Goal: Book appointment/travel/reservation

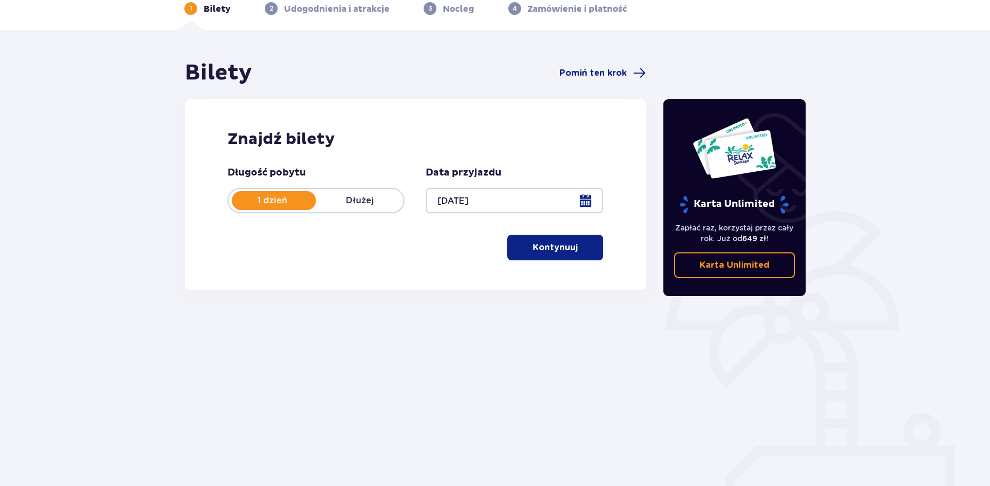
scroll to position [58, 0]
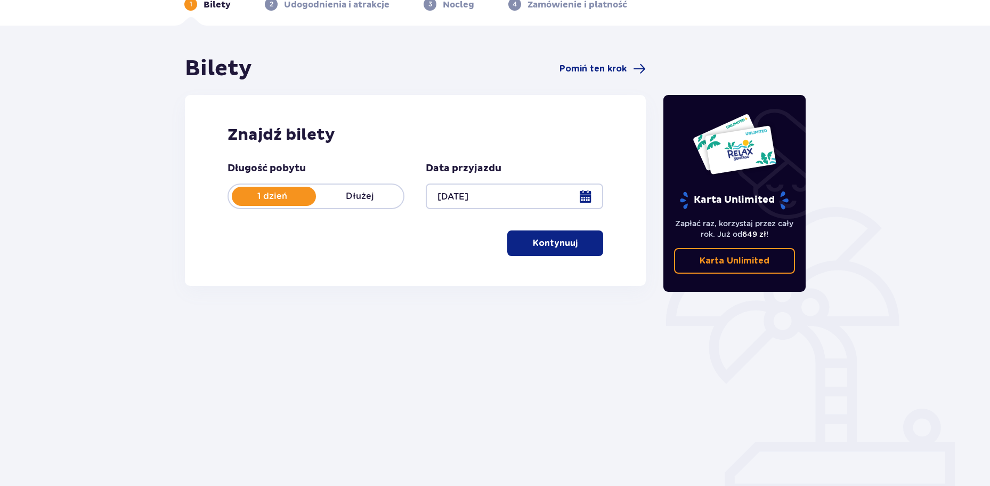
click at [540, 242] on p "Kontynuuj" at bounding box center [555, 243] width 45 height 12
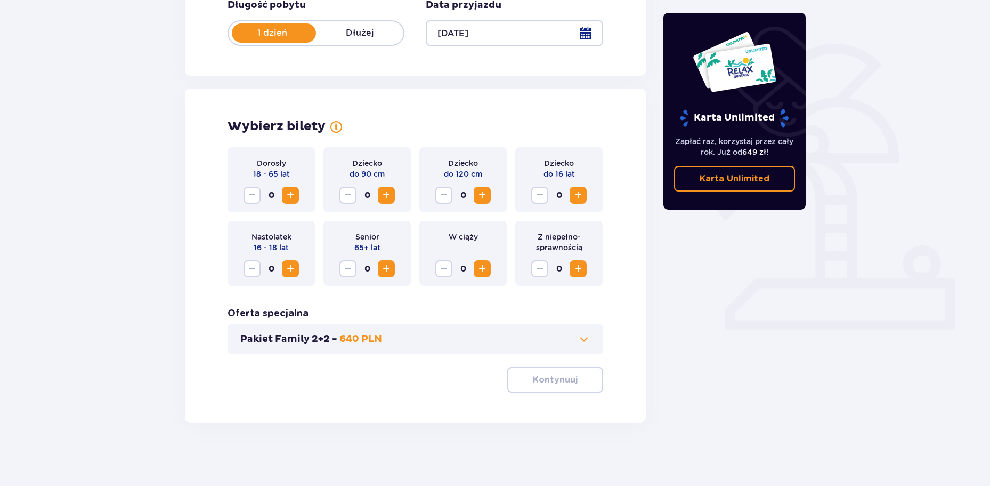
scroll to position [221, 0]
click at [581, 272] on span "Increase" at bounding box center [578, 268] width 13 height 13
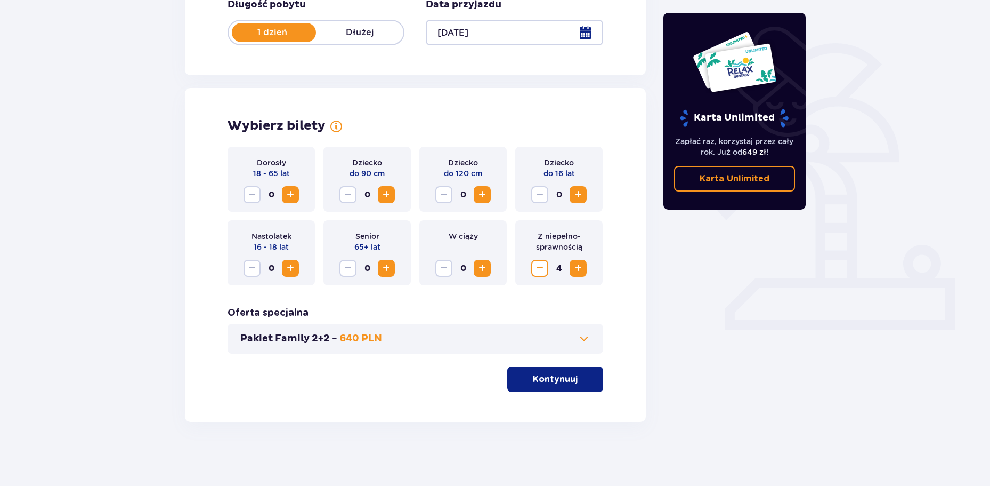
click at [535, 333] on button "Pakiet Family 2+2 - 640 PLN" at bounding box center [415, 338] width 350 height 13
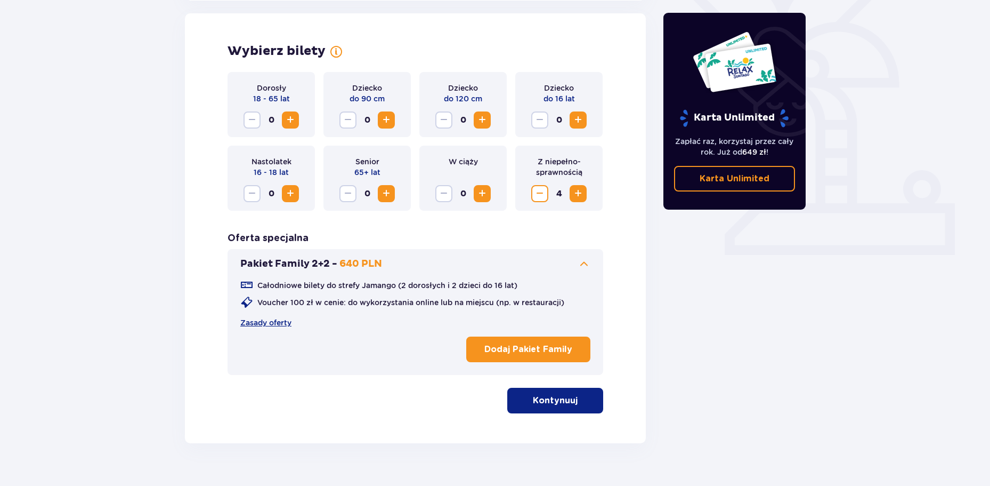
scroll to position [296, 0]
click at [541, 405] on p "Kontynuuj" at bounding box center [555, 400] width 45 height 12
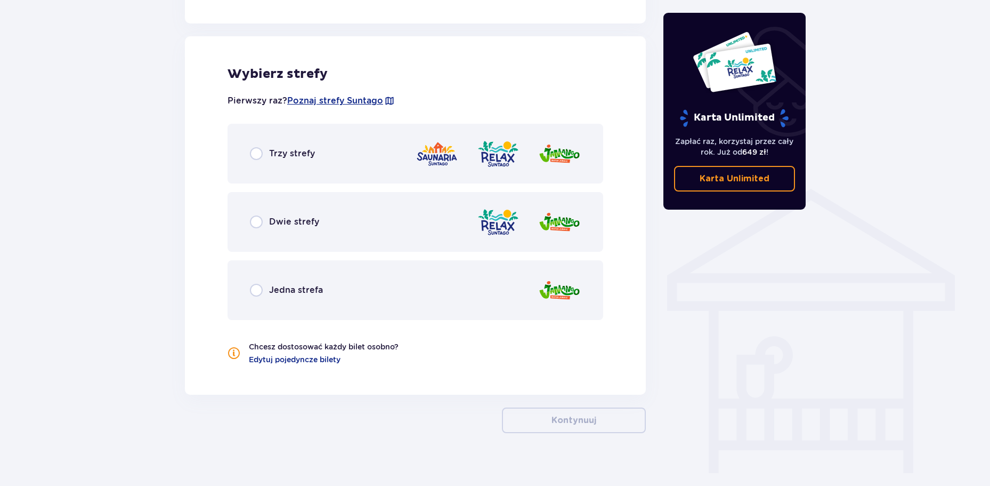
scroll to position [687, 0]
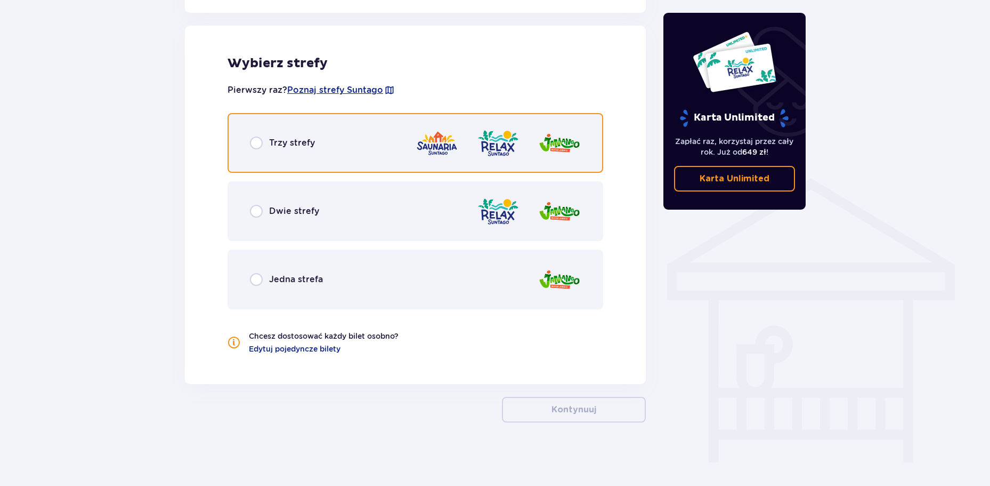
click at [256, 147] on input "radio" at bounding box center [256, 142] width 13 height 13
radio input "true"
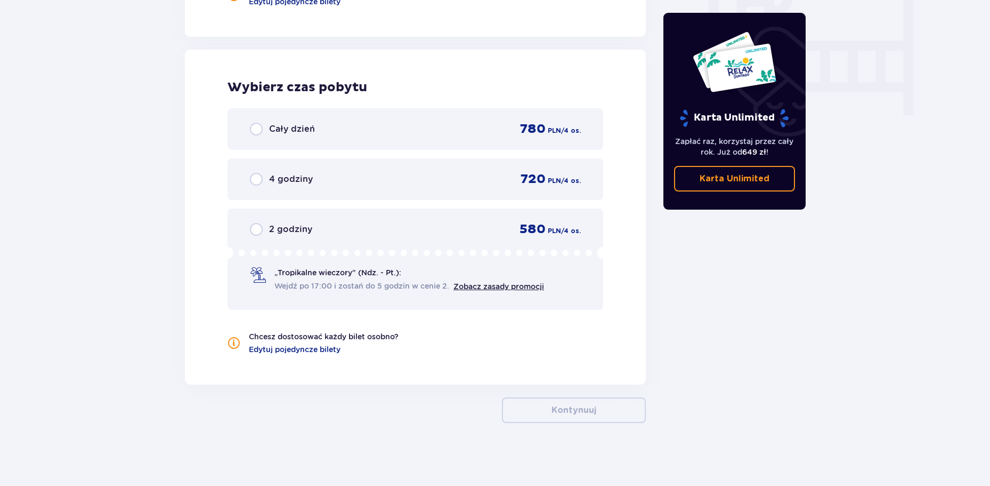
scroll to position [1036, 0]
click at [248, 225] on div "2 godziny 580 PLN / 4 os. „Tropikalne wieczory" (Ndz. - Pt.): Wejdź po 17:00 i …" at bounding box center [416, 257] width 376 height 101
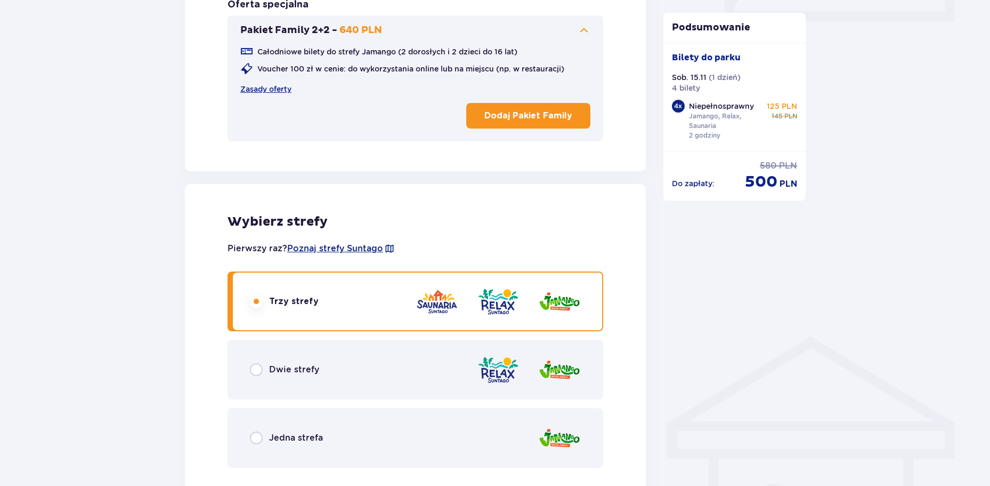
scroll to position [509, 0]
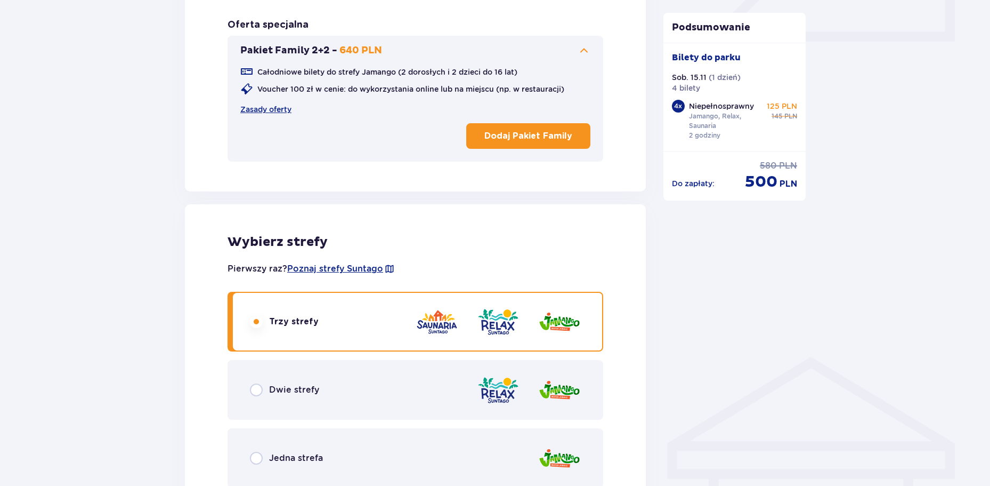
click at [371, 394] on div "Dwie strefy" at bounding box center [416, 390] width 376 height 60
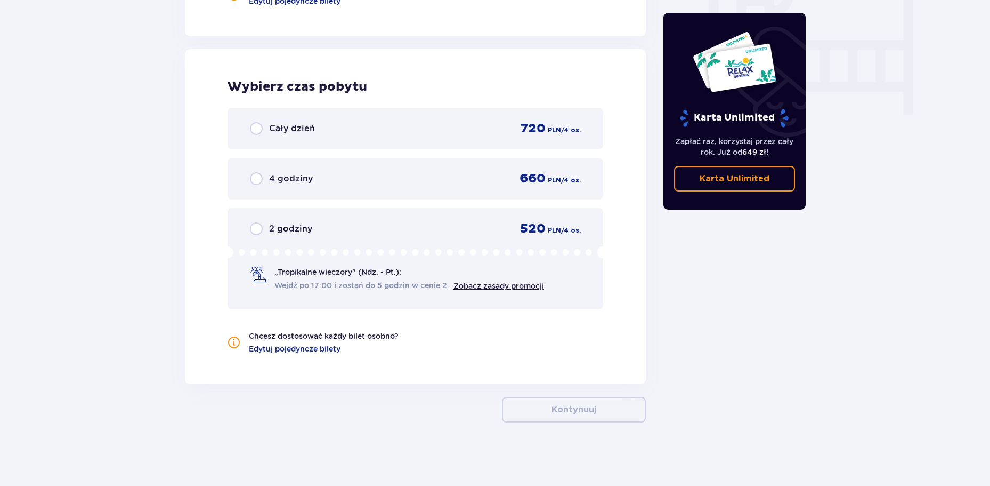
scroll to position [1036, 0]
click at [294, 226] on p "2 godziny" at bounding box center [290, 228] width 43 height 12
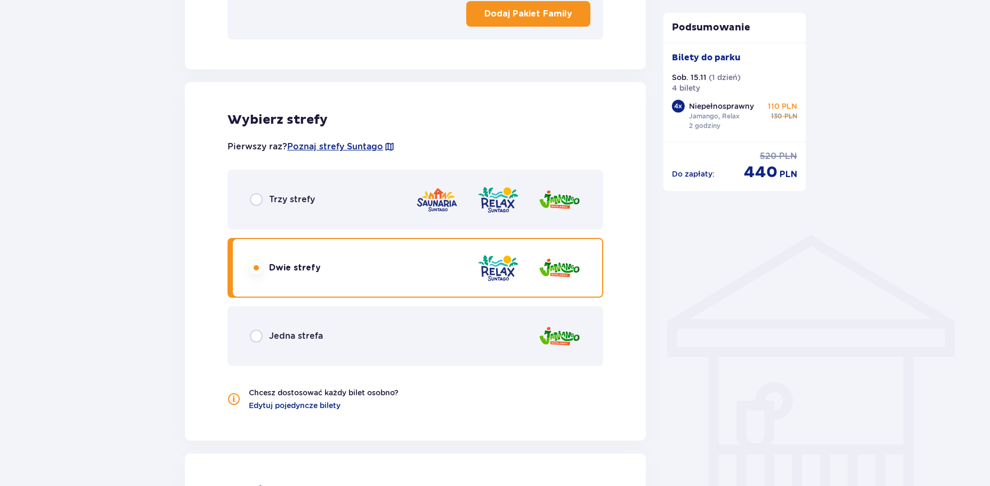
scroll to position [616, 0]
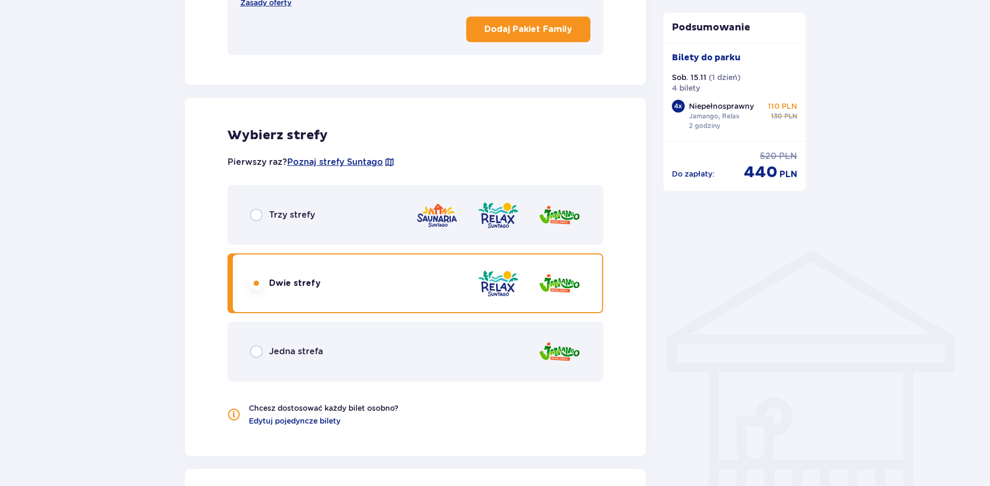
click at [337, 208] on div "Trzy strefy" at bounding box center [416, 215] width 376 height 60
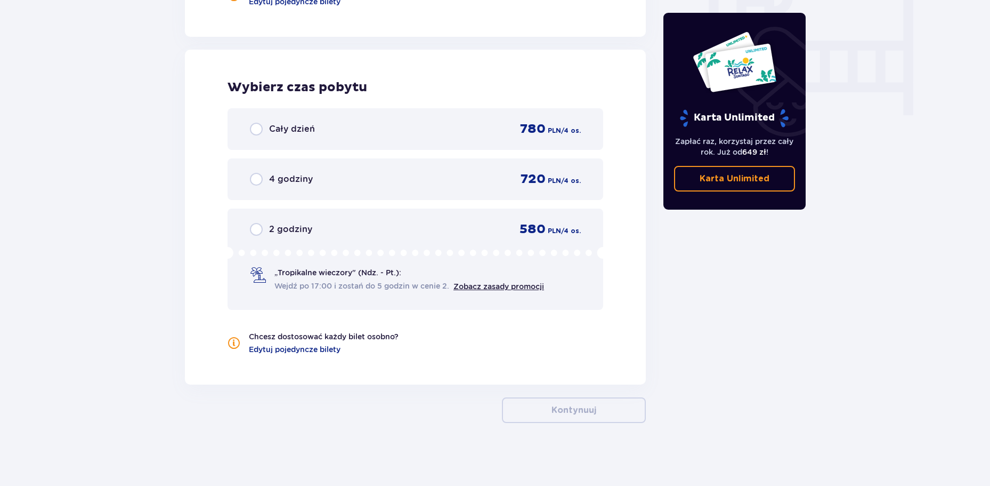
scroll to position [1036, 0]
click at [294, 233] on p "2 godziny" at bounding box center [290, 228] width 43 height 12
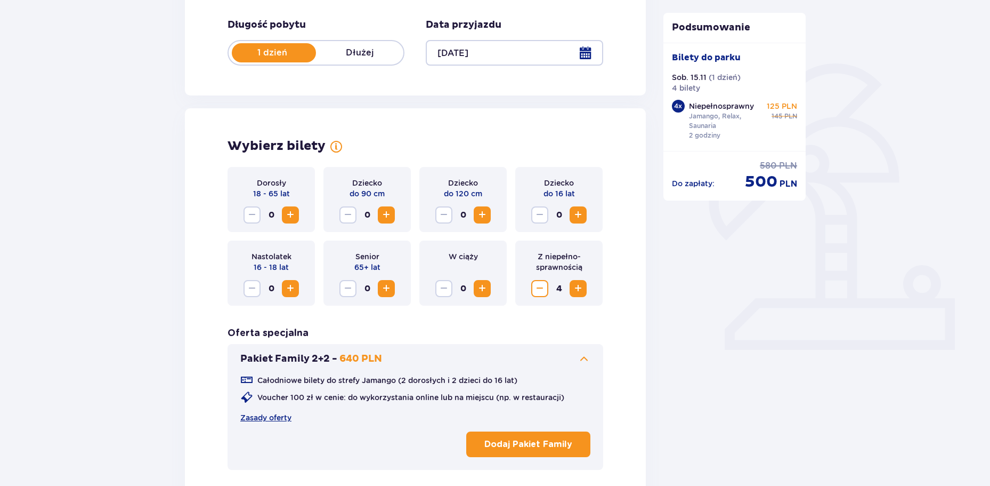
scroll to position [83, 0]
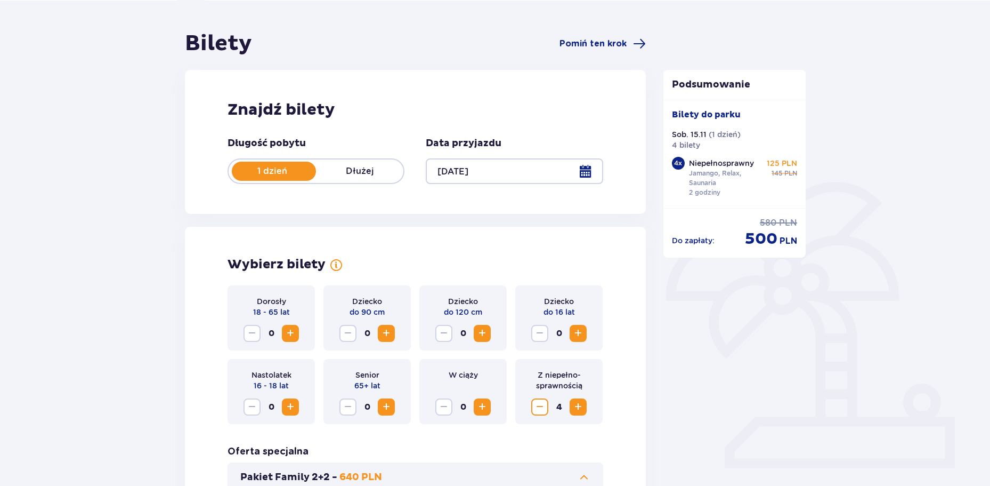
click at [353, 175] on p "Dłużej" at bounding box center [359, 171] width 87 height 12
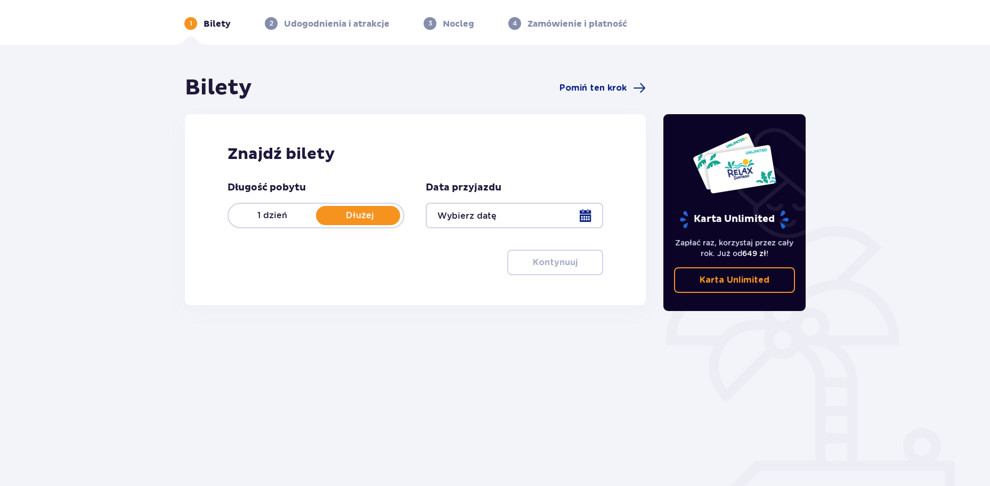
scroll to position [58, 0]
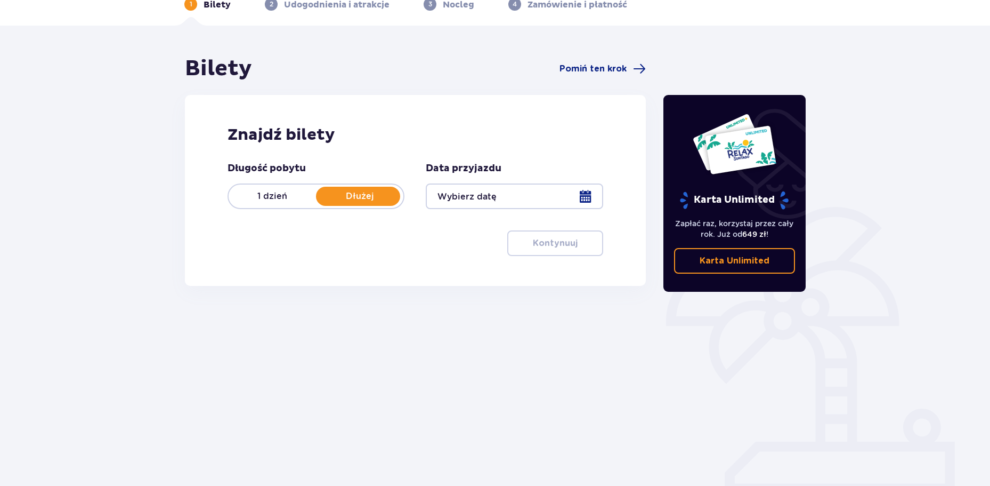
click at [587, 191] on div at bounding box center [514, 196] width 177 height 26
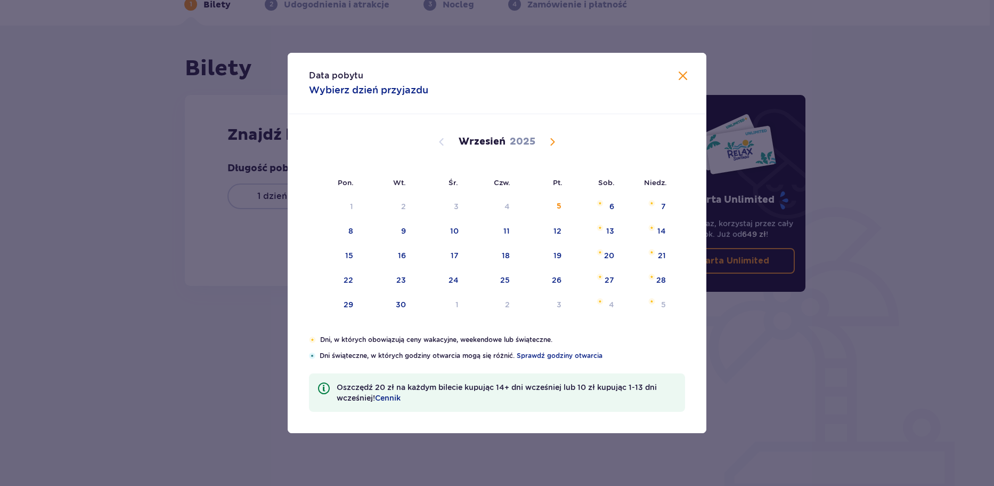
click at [575, 197] on div "Pon. Wt. Śr. Czw. Pt. Sob. Niedz. Sierpień 2025 28 29 30 31 1 2 3 4 5 6 7 8 9 1…" at bounding box center [497, 224] width 419 height 221
click at [555, 147] on span "Calendar" at bounding box center [552, 141] width 13 height 13
click at [555, 143] on span "Calendar" at bounding box center [552, 141] width 13 height 13
click at [552, 136] on span "Calendar" at bounding box center [552, 141] width 13 height 13
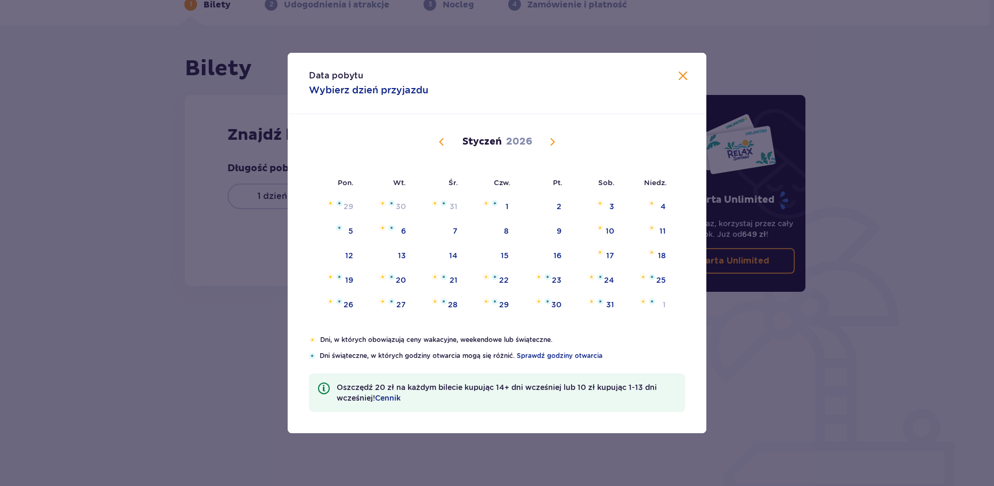
click at [553, 138] on span "Calendar" at bounding box center [552, 141] width 13 height 13
click at [553, 139] on span "Calendar" at bounding box center [552, 141] width 13 height 13
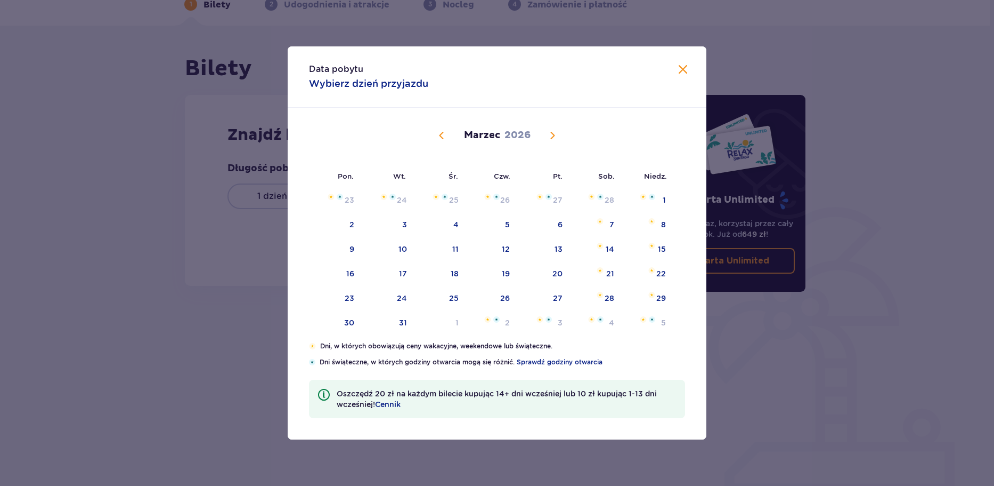
click at [442, 142] on span "Calendar" at bounding box center [441, 135] width 13 height 13
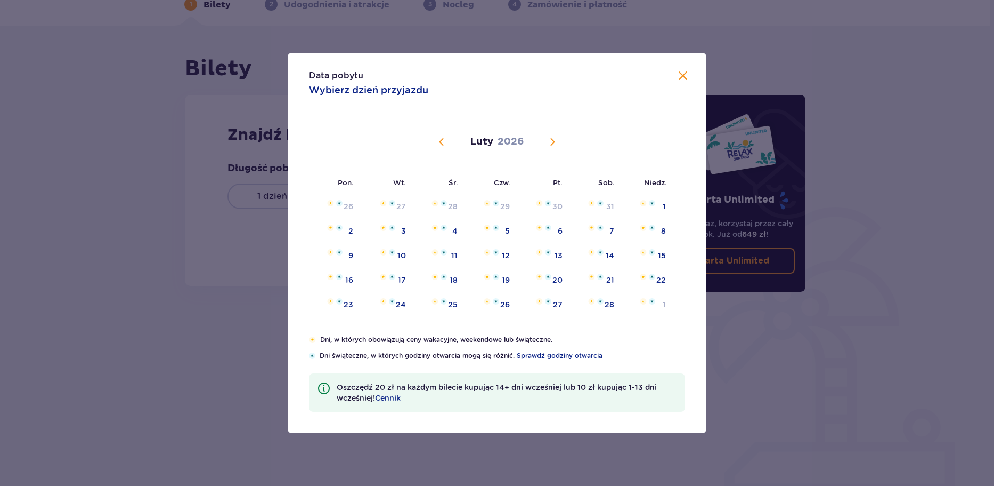
click at [442, 143] on span "Calendar" at bounding box center [441, 141] width 13 height 13
click at [439, 144] on span "Calendar" at bounding box center [441, 141] width 13 height 13
click at [605, 252] on div "15" at bounding box center [609, 255] width 8 height 11
click at [663, 256] on div "16" at bounding box center [662, 255] width 8 height 11
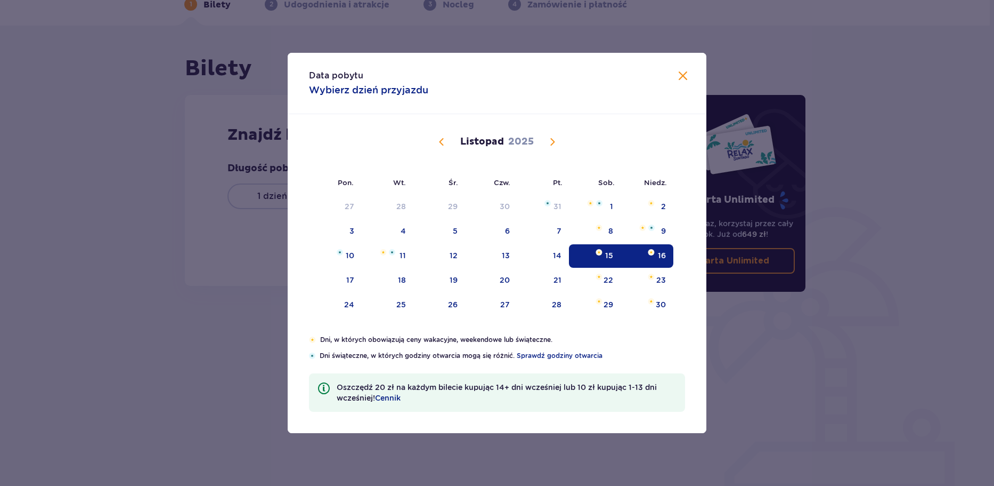
type input "15.11.25 - 16.11.25"
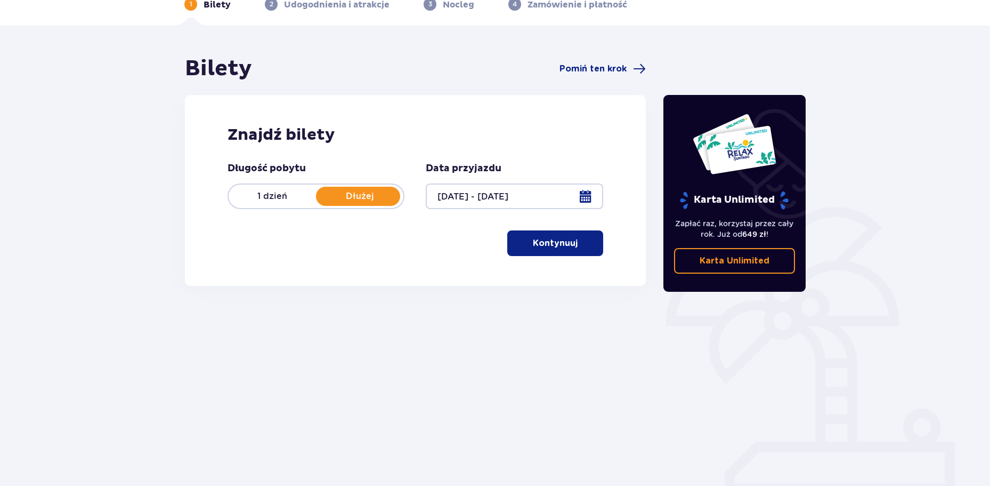
click at [556, 247] on p "Kontynuuj" at bounding box center [555, 243] width 45 height 12
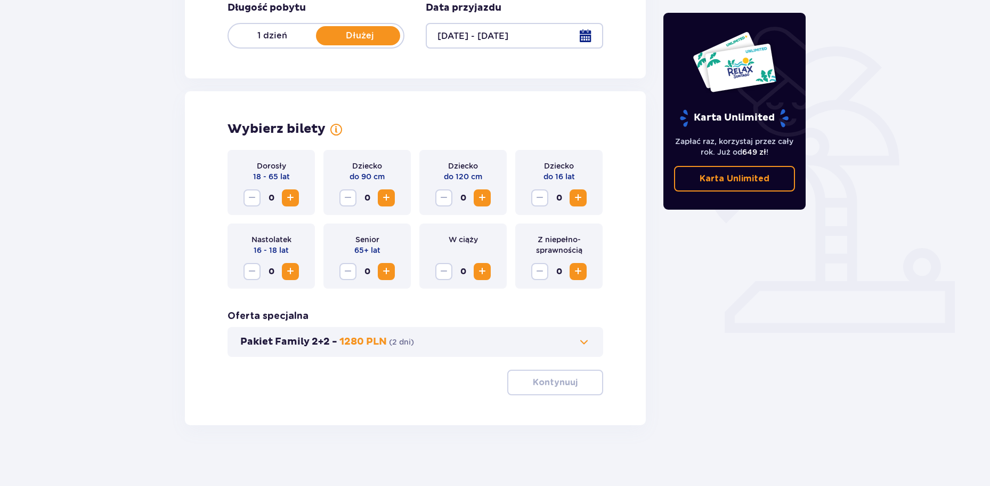
scroll to position [221, 0]
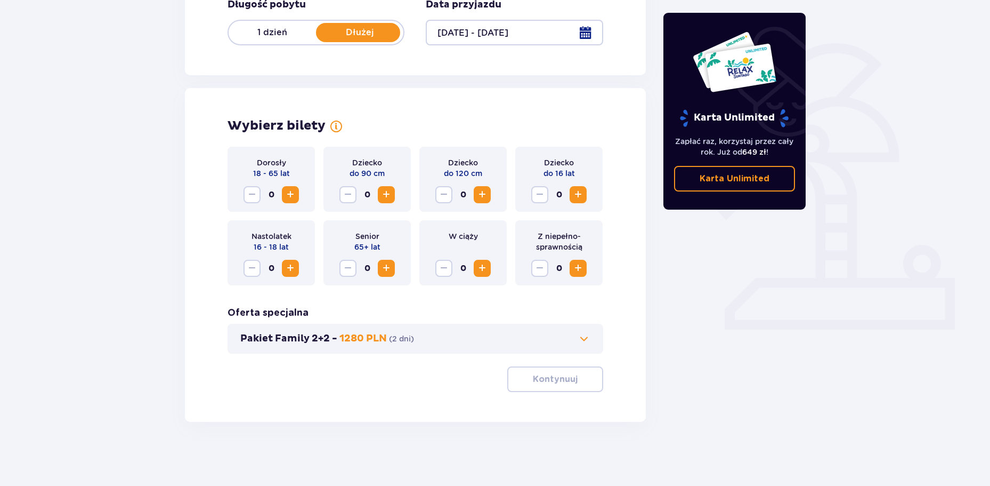
click at [579, 262] on span "Increase" at bounding box center [578, 268] width 13 height 13
click at [568, 370] on button "Kontynuuj" at bounding box center [555, 379] width 96 height 26
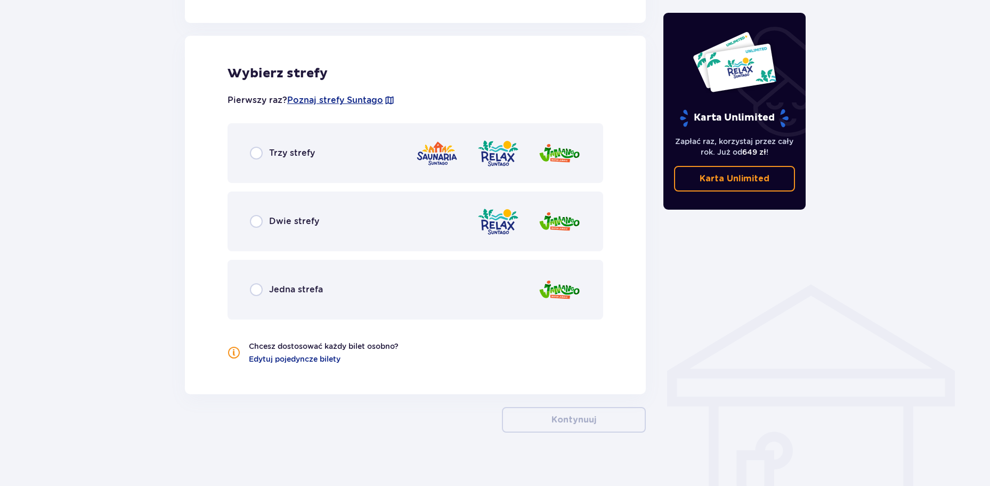
scroll to position [592, 0]
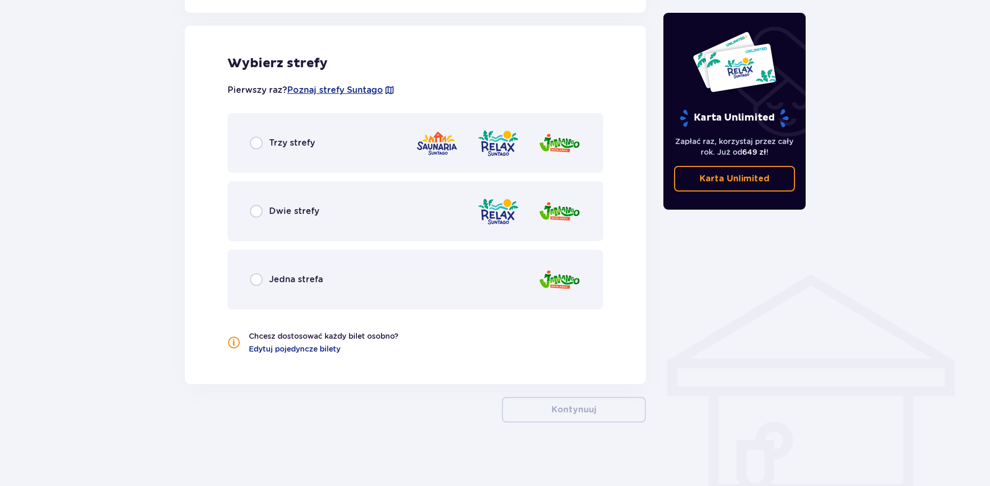
click at [268, 145] on div "Trzy strefy" at bounding box center [282, 142] width 65 height 13
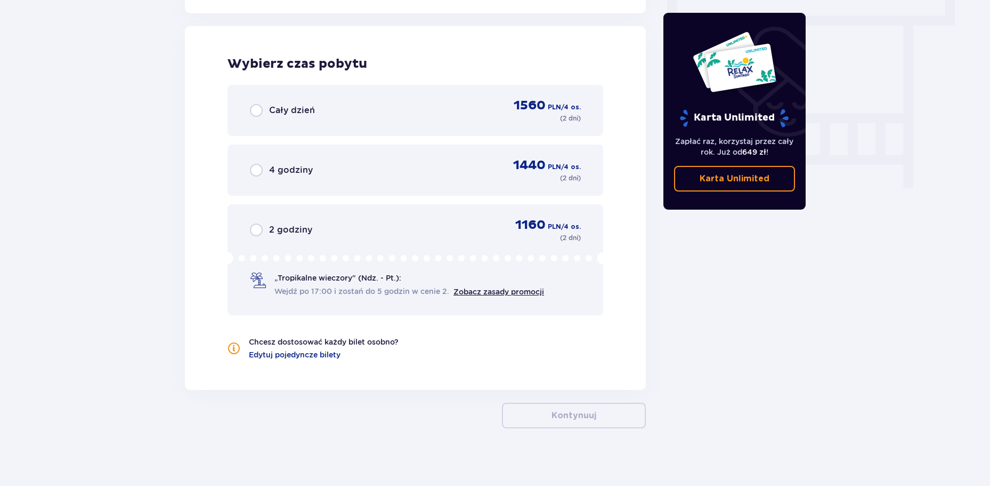
scroll to position [962, 0]
click at [276, 229] on p "2 godziny" at bounding box center [290, 229] width 43 height 12
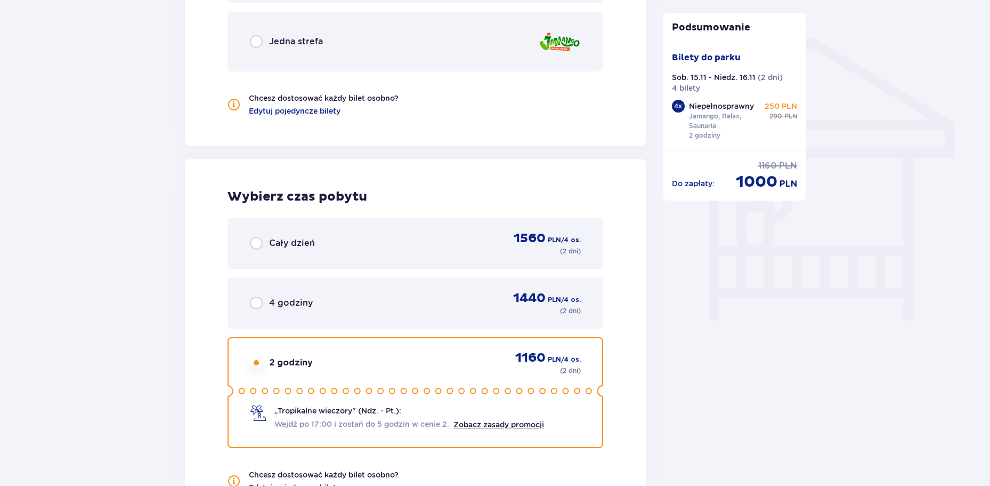
scroll to position [762, 0]
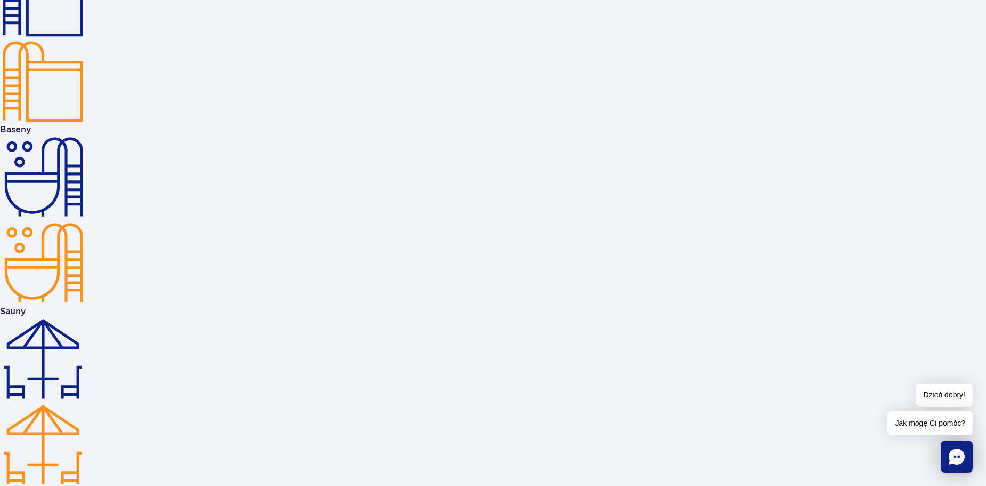
scroll to position [1972, 0]
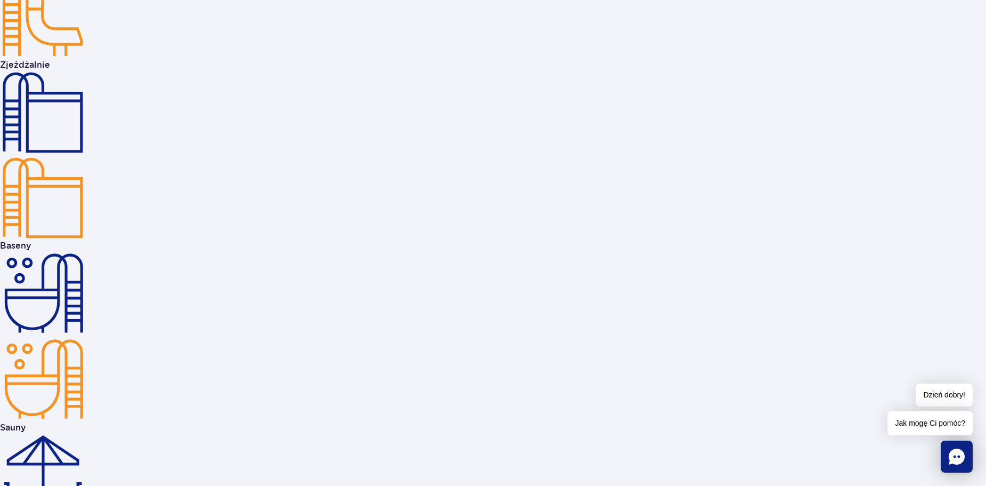
scroll to position [1865, 0]
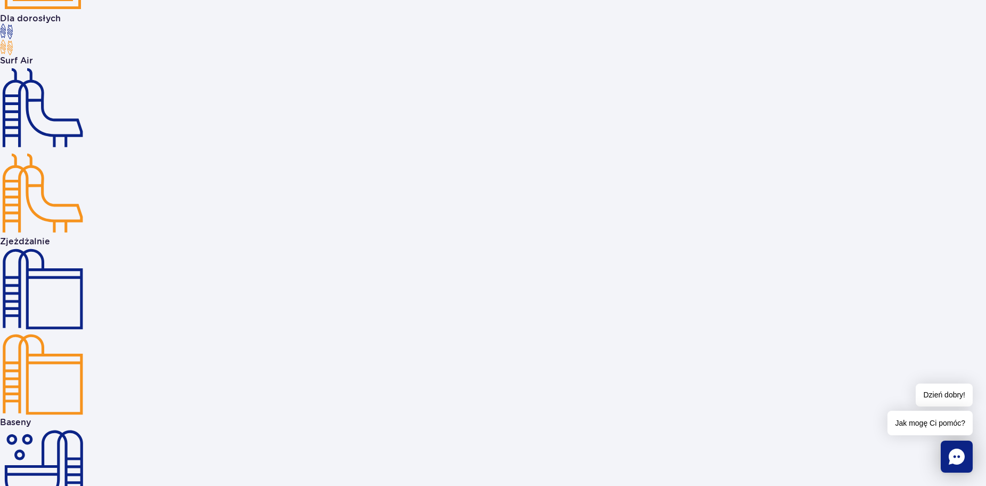
scroll to position [1652, 0]
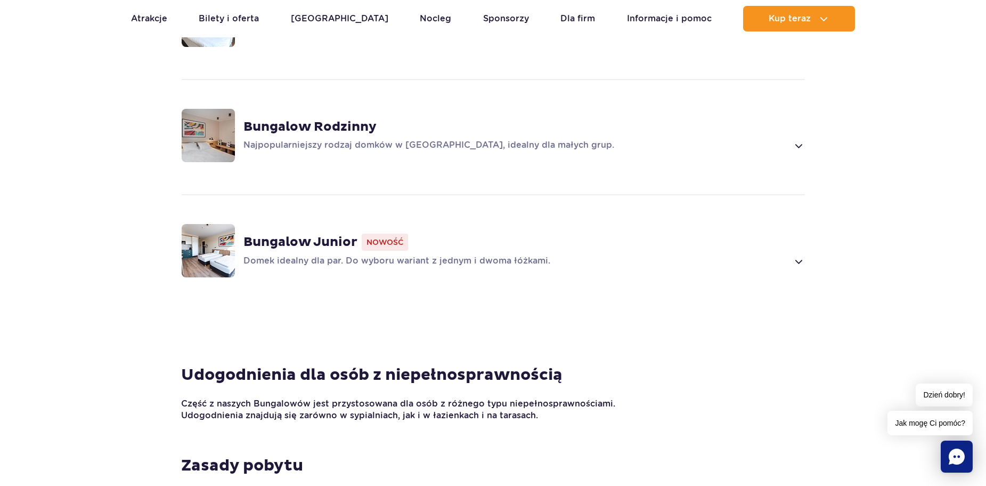
scroll to position [853, 0]
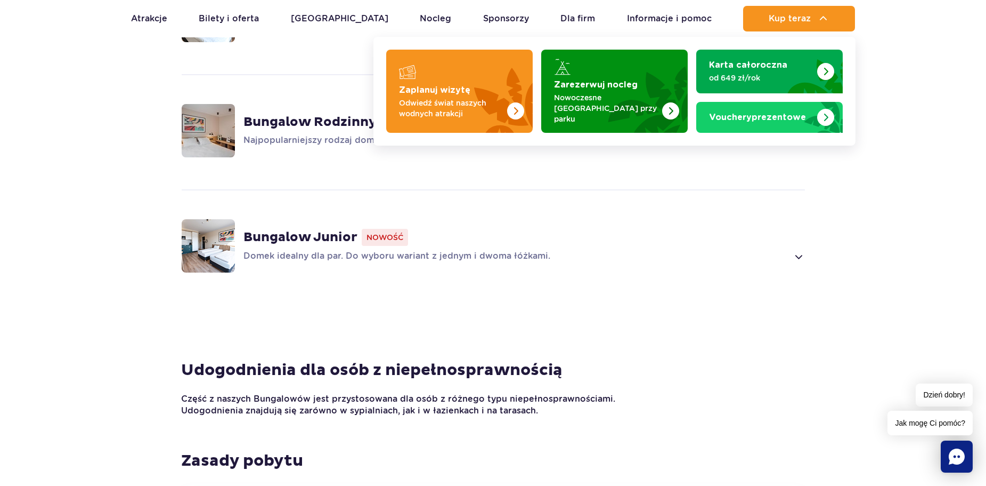
click at [780, 144] on div "Bungalow Rodzinny Najpopularniejszy rodzaj domków w Suntago Village, idealny dl…" at bounding box center [493, 130] width 683 height 113
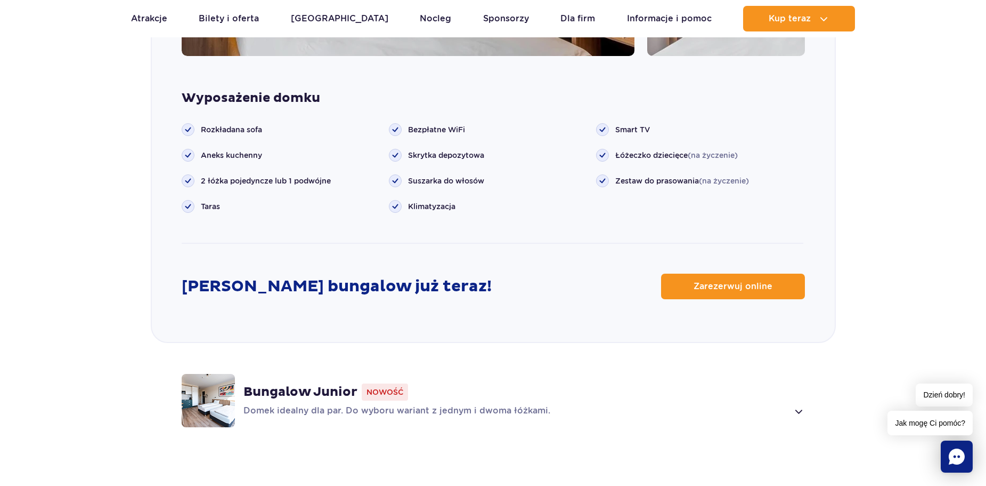
scroll to position [1288, 0]
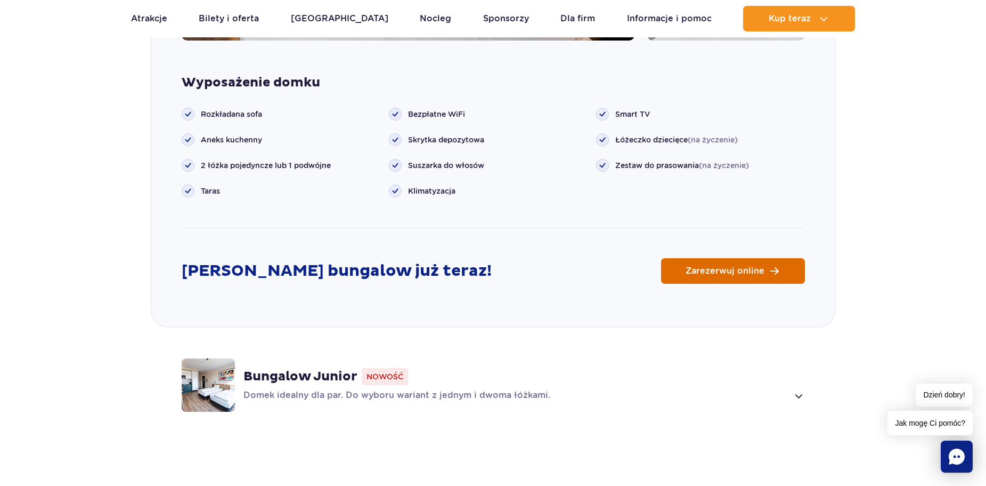
click at [730, 266] on span "Zarezerwuj online" at bounding box center [725, 270] width 79 height 9
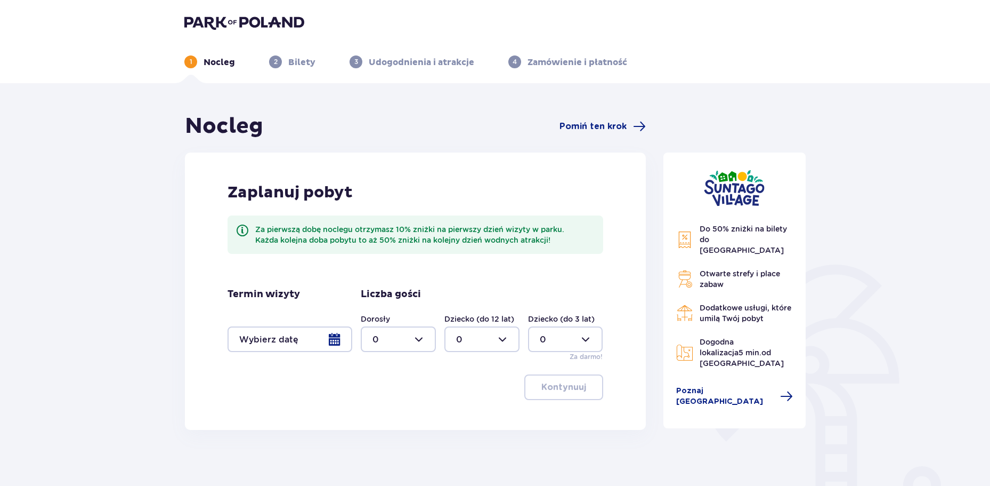
click at [330, 345] on div at bounding box center [290, 339] width 125 height 26
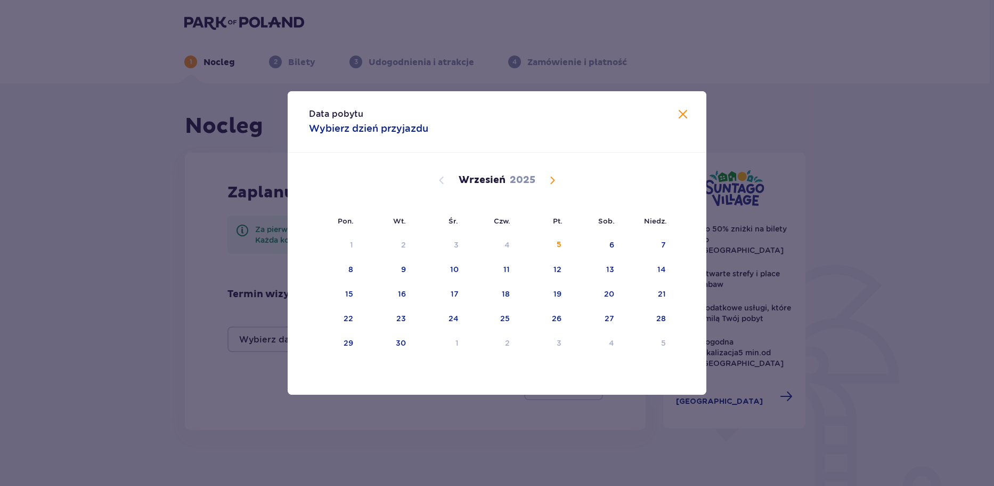
click at [554, 173] on div "Wrzesień 2025" at bounding box center [497, 192] width 353 height 80
click at [550, 183] on span "Calendar" at bounding box center [552, 180] width 13 height 13
click at [600, 297] on div "15" at bounding box center [595, 293] width 52 height 23
click at [655, 295] on div "16" at bounding box center [647, 293] width 53 height 23
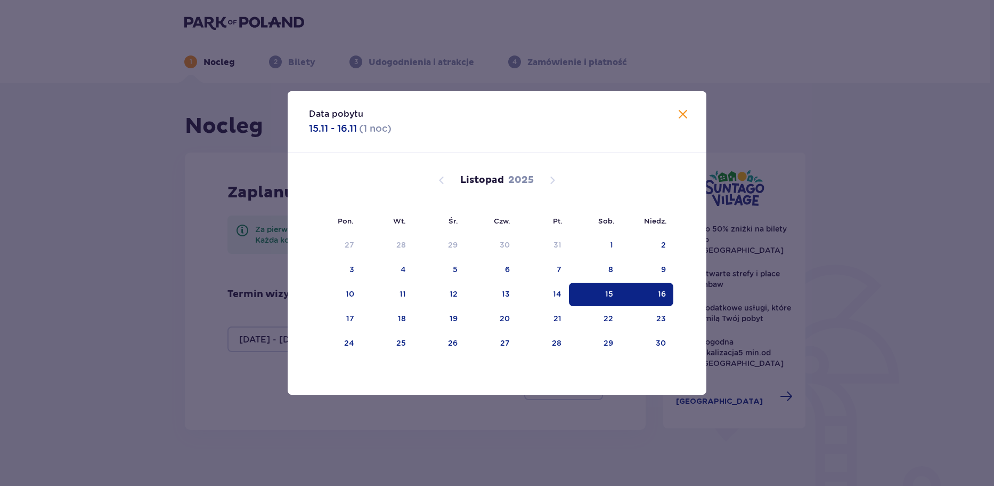
type input "15.11.25 - 16.11.25"
click at [549, 439] on div "Nocleg Pomiń ten krok Zaplanuj pobyt Za pierwszą dobę noclegu otrzymasz 10% zni…" at bounding box center [413, 335] width 479 height 445
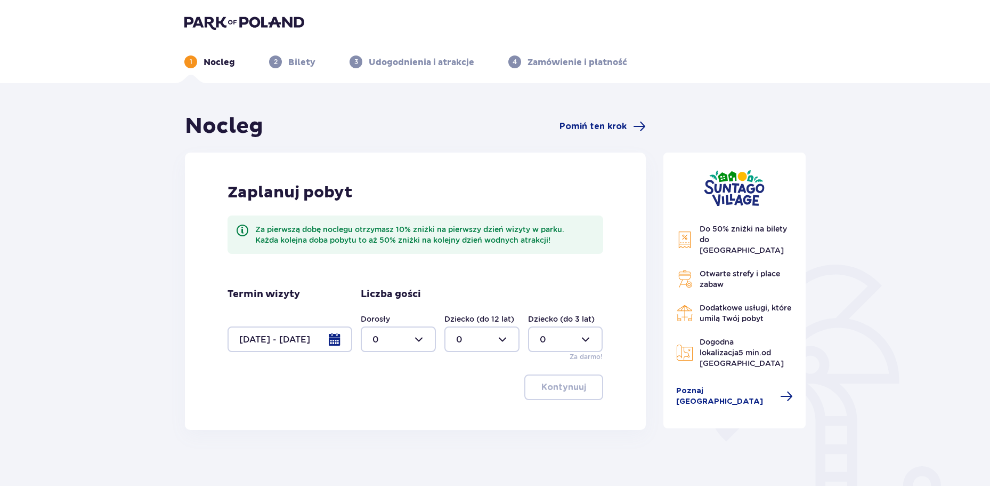
click at [409, 338] on div at bounding box center [398, 339] width 75 height 26
click at [392, 400] on span "4" at bounding box center [398, 408] width 73 height 22
type input "4"
click at [564, 393] on button "Kontynuuj" at bounding box center [563, 387] width 79 height 26
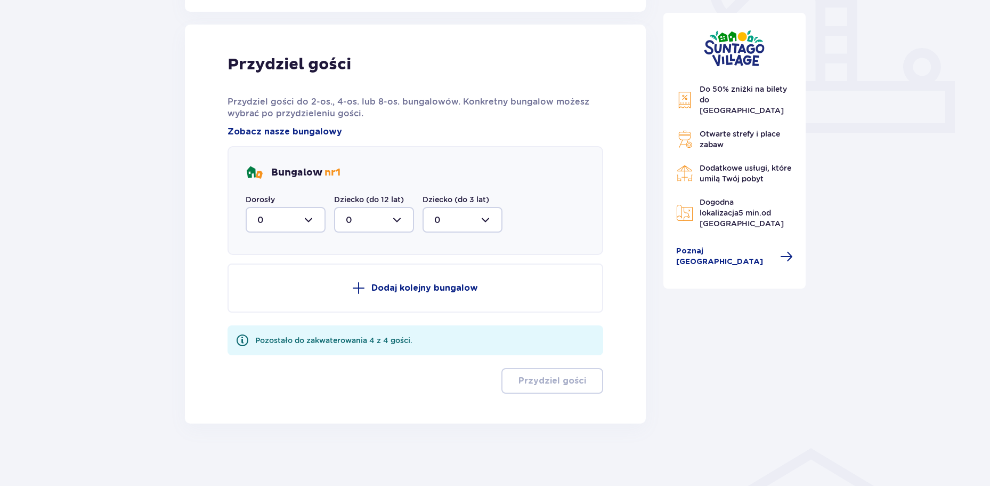
scroll to position [419, 0]
click at [317, 219] on div at bounding box center [286, 218] width 80 height 26
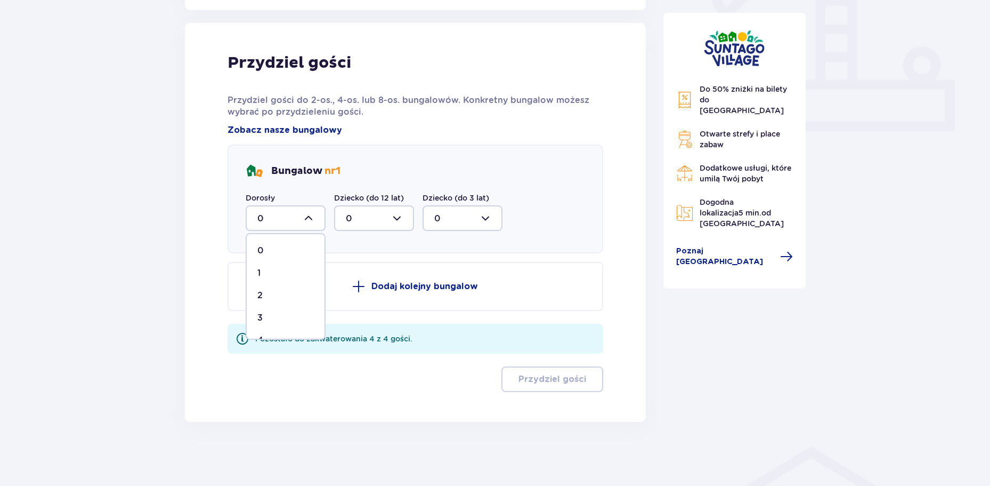
scroll to position [18, 0]
click at [276, 328] on div "4" at bounding box center [285, 322] width 56 height 12
type input "4"
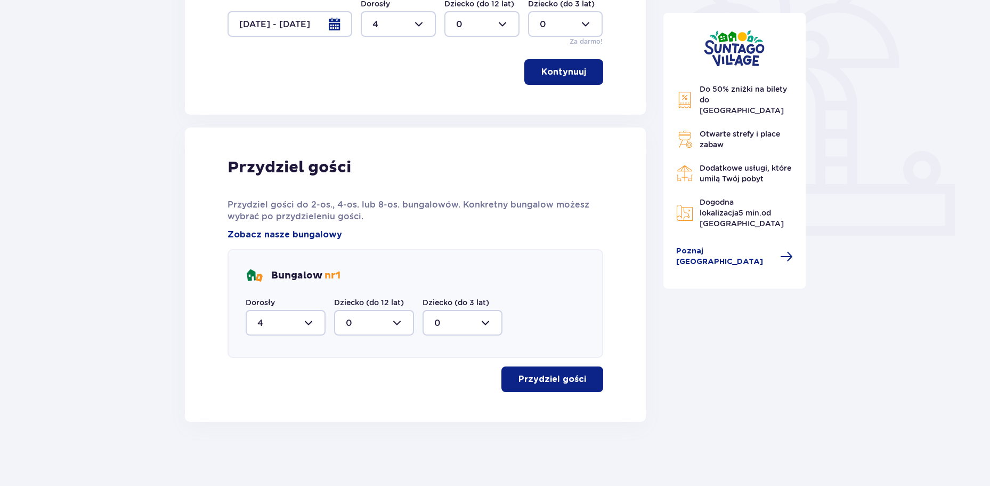
click at [541, 382] on p "Przydziel gości" at bounding box center [553, 379] width 68 height 12
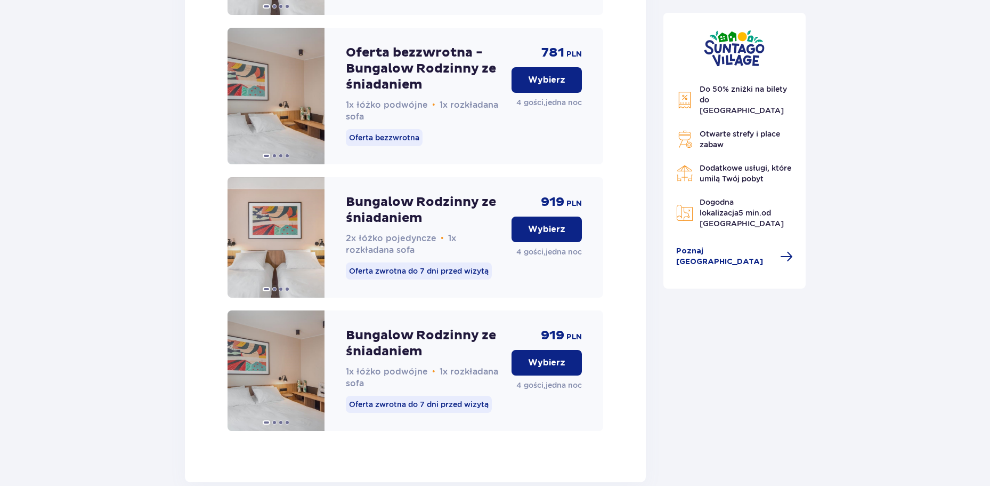
scroll to position [1588, 0]
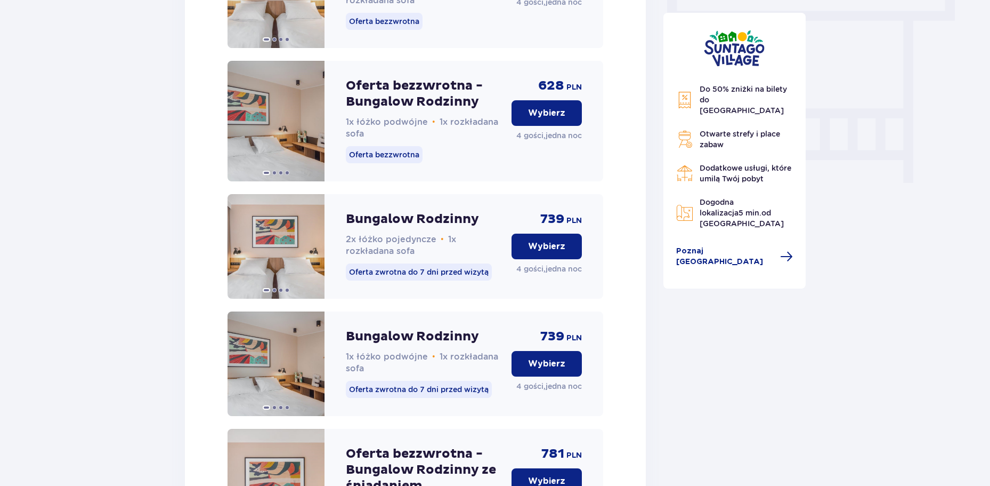
scroll to position [948, 0]
